Goal: Task Accomplishment & Management: Manage account settings

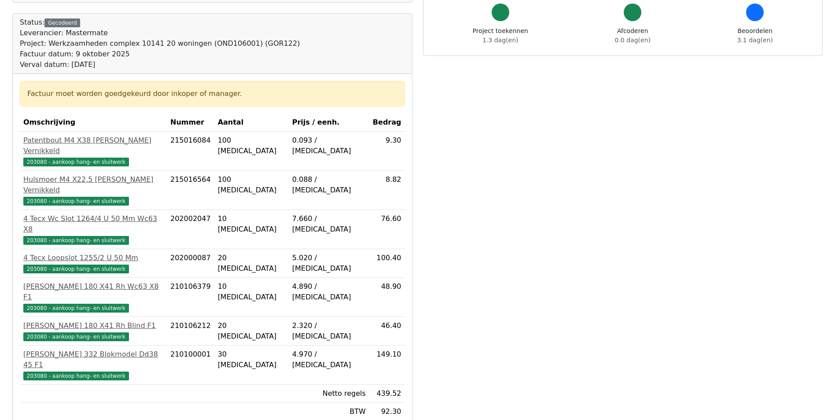
scroll to position [233, 0]
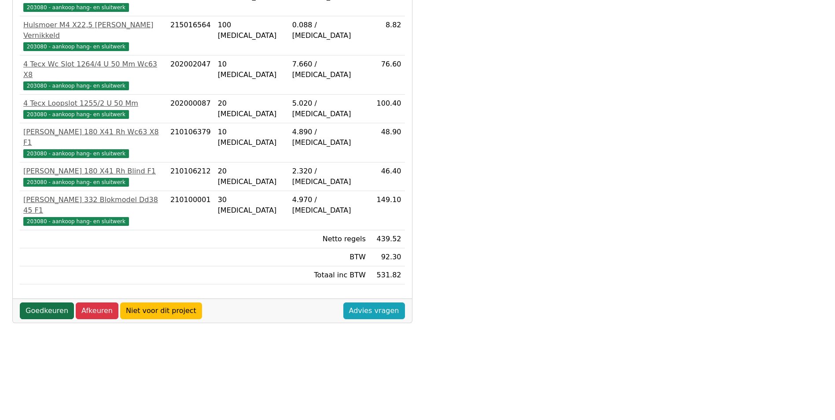
click at [34, 303] on link "Goedkeuren" at bounding box center [47, 311] width 54 height 17
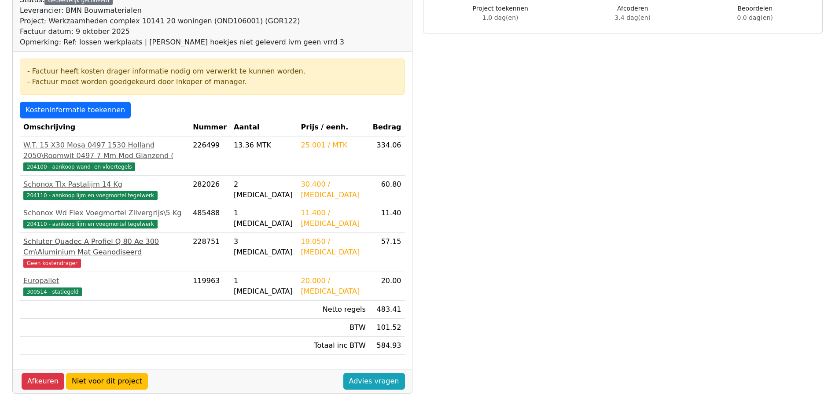
scroll to position [44, 0]
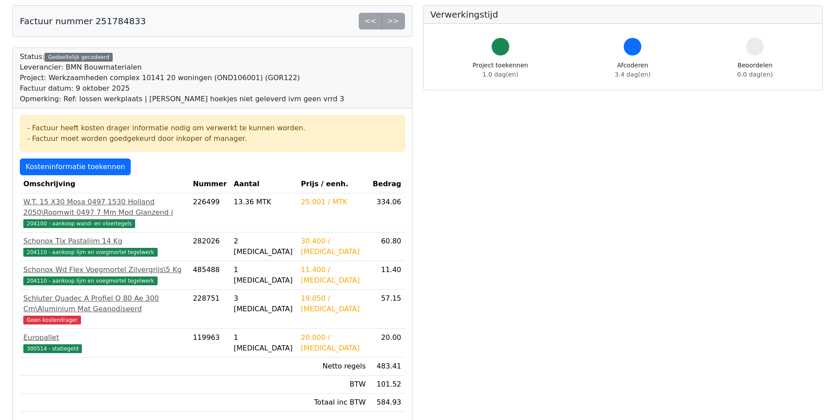
drag, startPoint x: 56, startPoint y: 306, endPoint x: 99, endPoint y: 327, distance: 47.1
click at [99, 327] on td "Schluter Quadec A Profiel Q 80 Ae 300 Cm\Aluminium Mat Geanodiseerd Geen kosten…" at bounding box center [105, 309] width 170 height 39
click at [63, 300] on div "Schluter Quadec A Profiel Q 80 Ae 300 Cm\Aluminium Mat Geanodiseerd" at bounding box center [104, 303] width 162 height 21
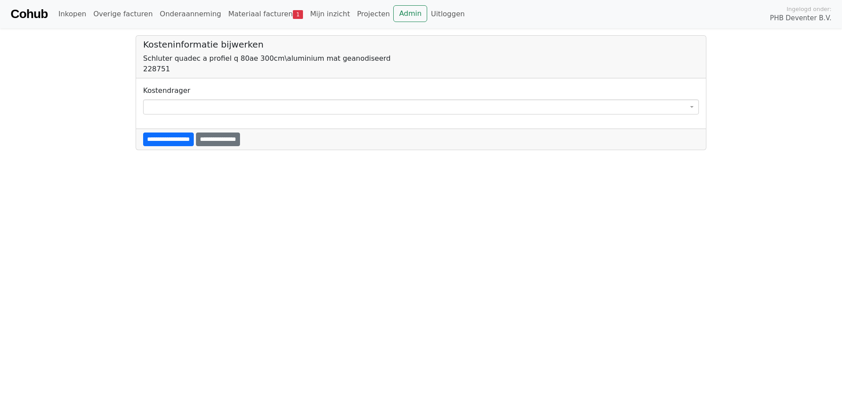
click at [174, 109] on span at bounding box center [421, 107] width 556 height 15
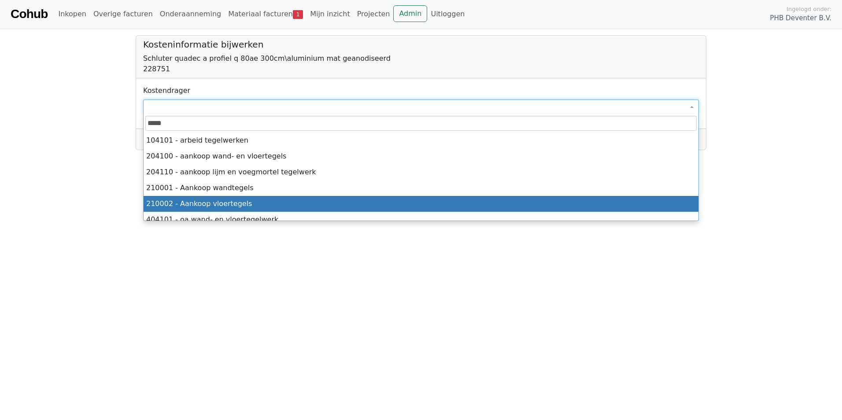
scroll to position [23, 0]
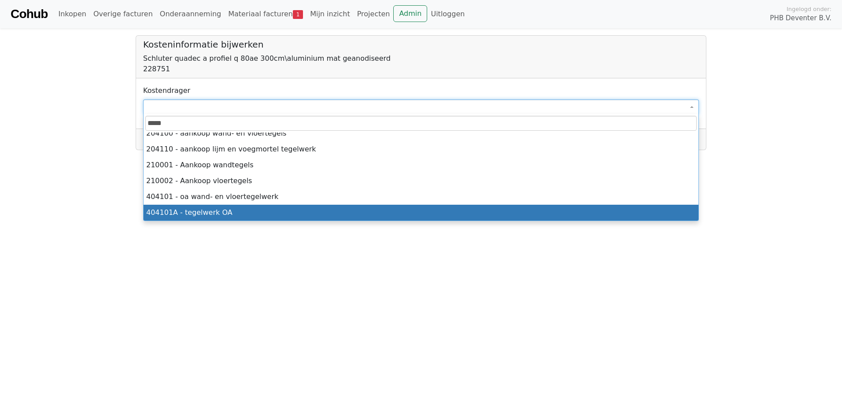
type input "*****"
select select "****"
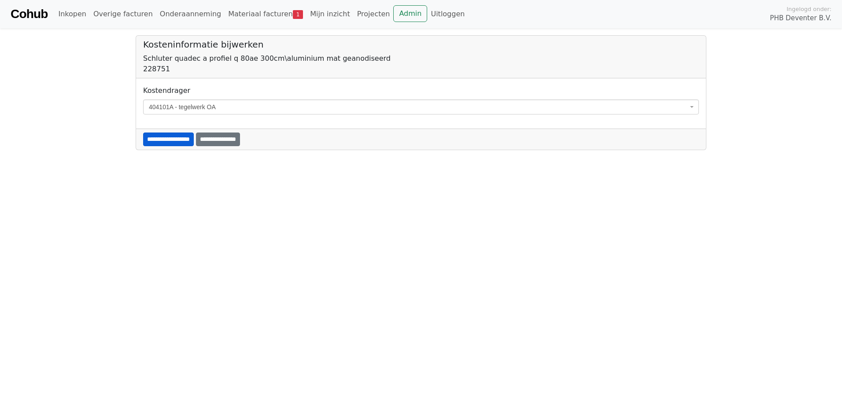
click at [175, 140] on input "**********" at bounding box center [168, 140] width 51 height 14
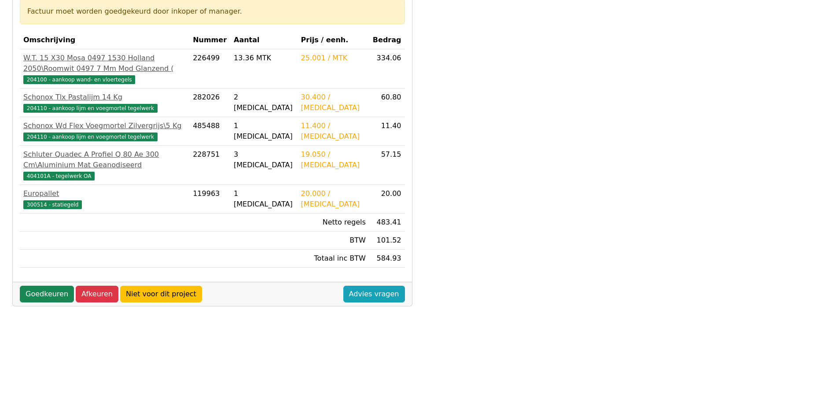
scroll to position [258, 0]
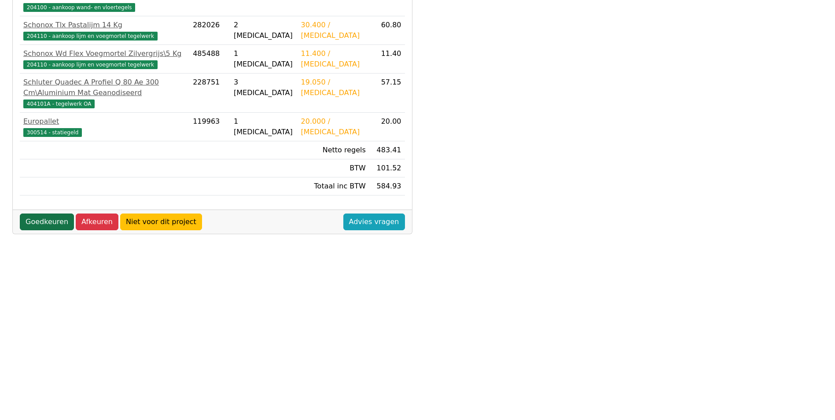
click at [52, 230] on link "Goedkeuren" at bounding box center [47, 222] width 54 height 17
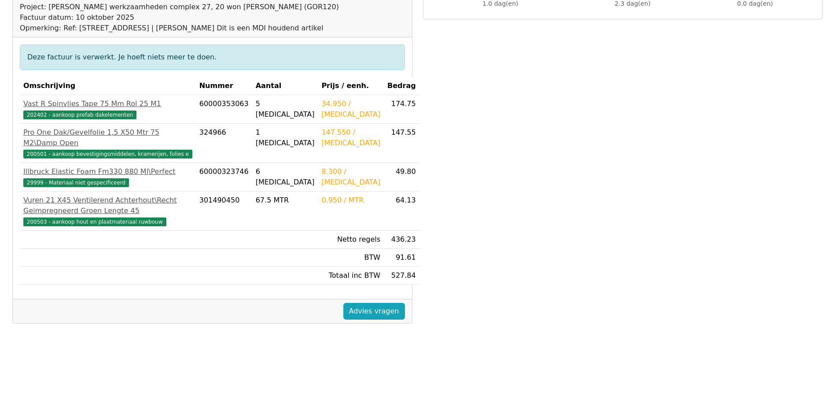
scroll to position [233, 0]
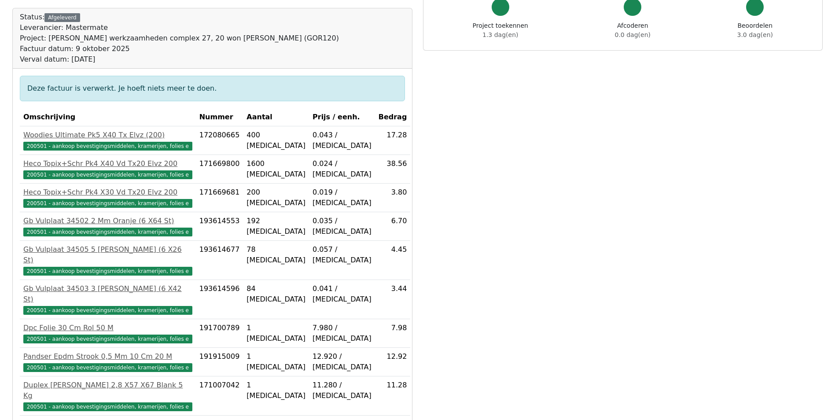
scroll to position [233, 0]
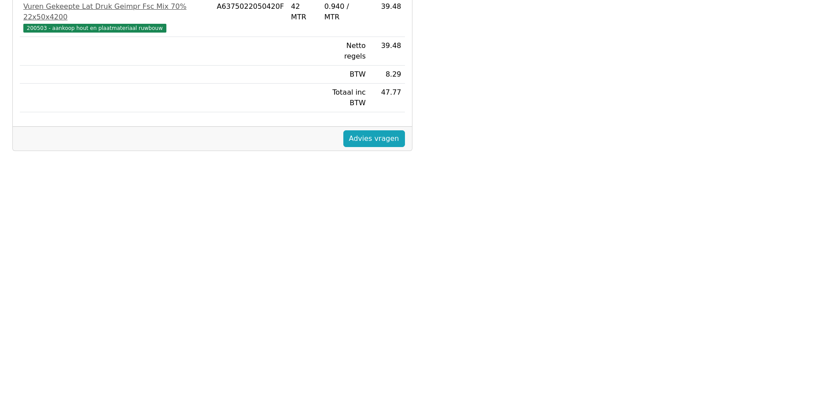
scroll to position [233, 0]
